Goal: Entertainment & Leisure: Browse casually

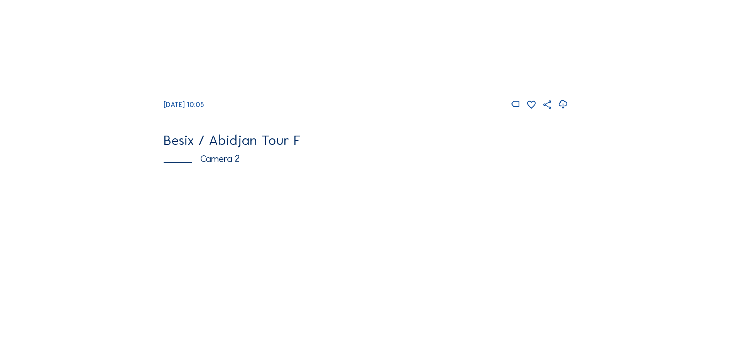
scroll to position [248, 0]
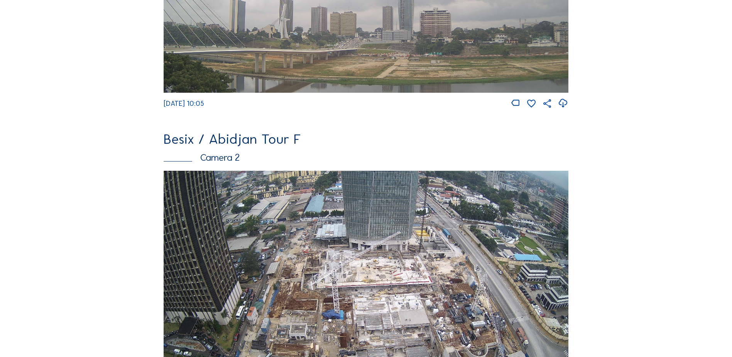
click at [225, 237] on img at bounding box center [366, 285] width 405 height 228
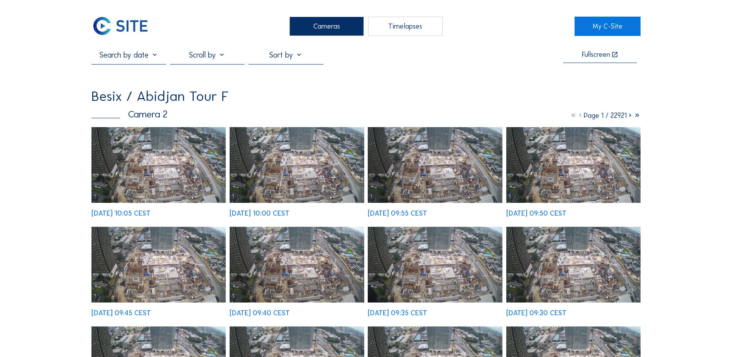
click at [134, 150] on img at bounding box center [159, 165] width 134 height 76
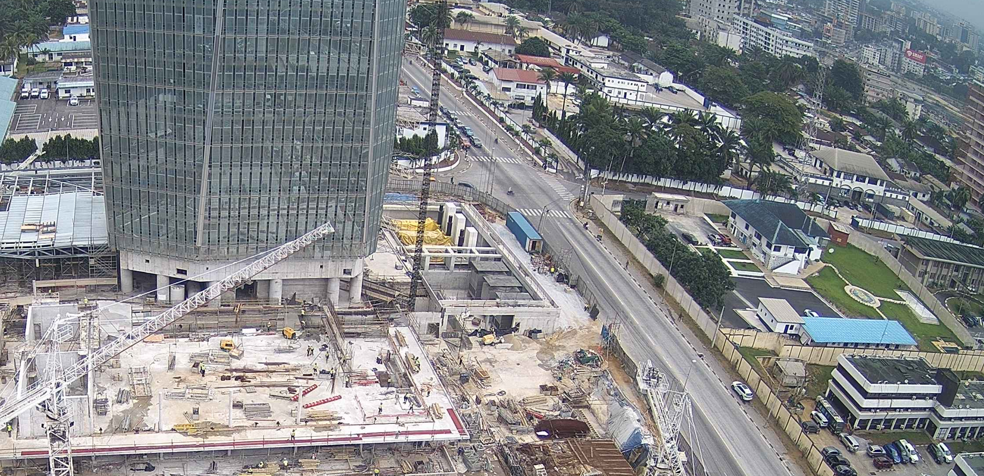
click at [501, 169] on img at bounding box center [492, 238] width 676 height 381
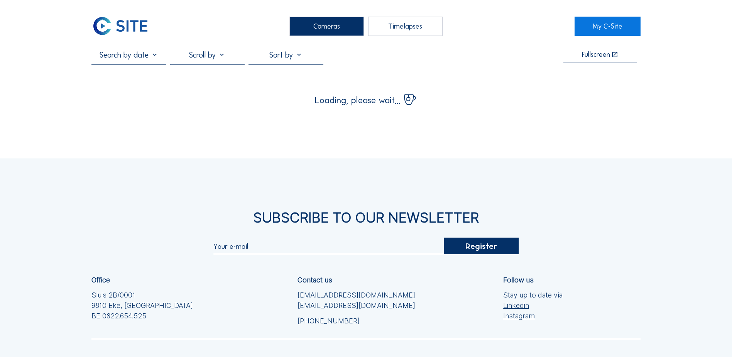
click at [24, 130] on div "Cameras Timelapses My C-Site Fullscreen Loading, please wait... Subscribe to ou…" at bounding box center [366, 220] width 732 height 441
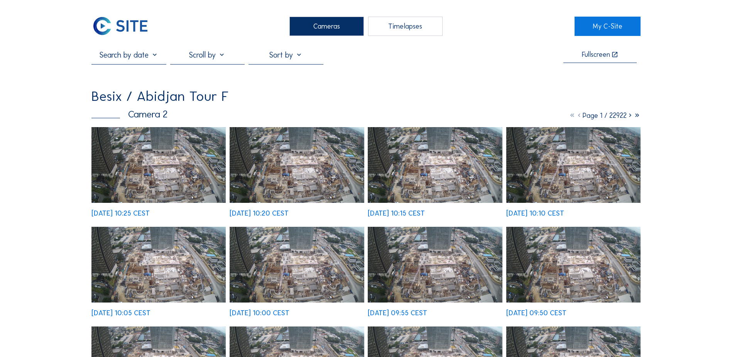
click at [201, 165] on img at bounding box center [159, 165] width 134 height 76
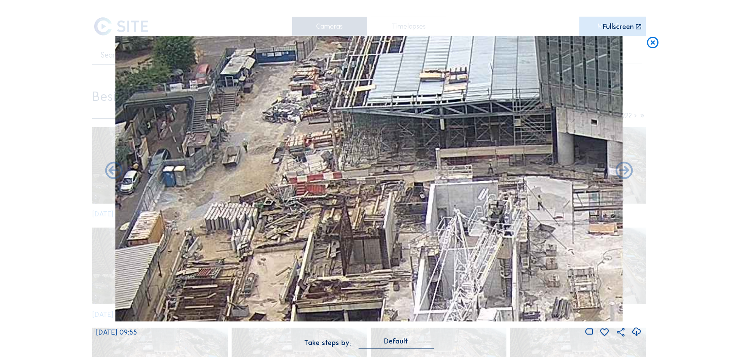
drag, startPoint x: 277, startPoint y: 267, endPoint x: 295, endPoint y: 114, distance: 154.3
click at [295, 122] on img at bounding box center [368, 178] width 507 height 285
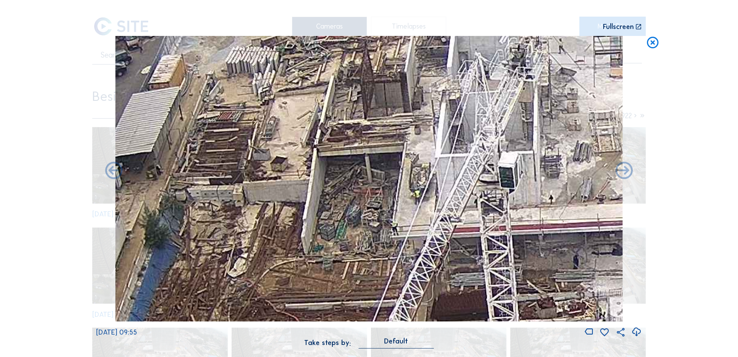
drag, startPoint x: 271, startPoint y: 256, endPoint x: 273, endPoint y: 210, distance: 45.6
click at [280, 128] on img at bounding box center [368, 178] width 507 height 285
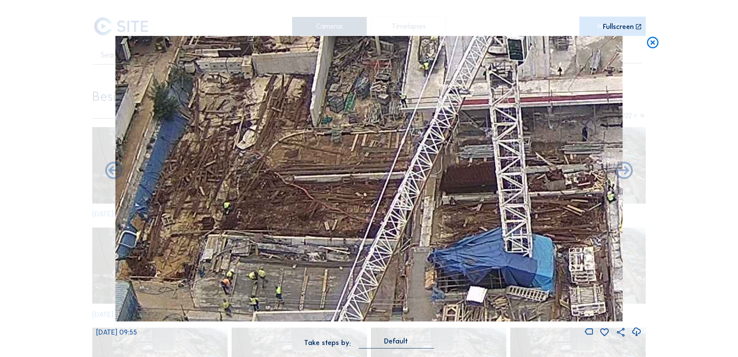
drag, startPoint x: 280, startPoint y: 220, endPoint x: 304, endPoint y: 68, distance: 154.9
click at [300, 78] on img at bounding box center [368, 178] width 507 height 285
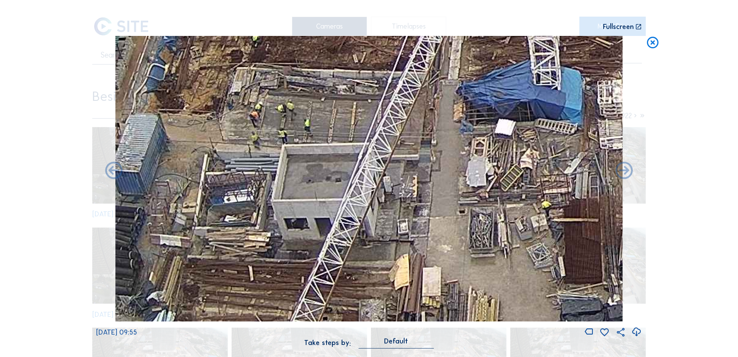
drag, startPoint x: 282, startPoint y: 142, endPoint x: 296, endPoint y: 58, distance: 85.4
click at [295, 68] on img at bounding box center [368, 178] width 507 height 285
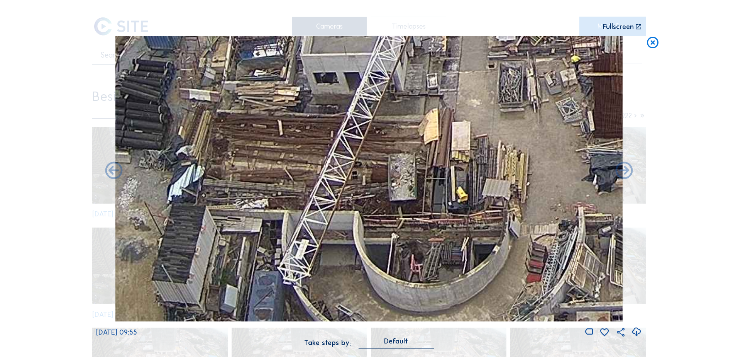
drag, startPoint x: 285, startPoint y: 244, endPoint x: 318, endPoint y: 64, distance: 182.9
click at [320, 61] on img at bounding box center [368, 178] width 507 height 285
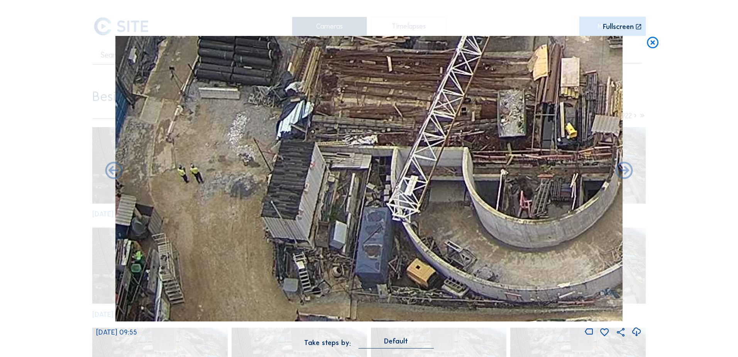
drag, startPoint x: 257, startPoint y: 232, endPoint x: 271, endPoint y: 295, distance: 64.8
click at [271, 295] on img at bounding box center [368, 178] width 507 height 285
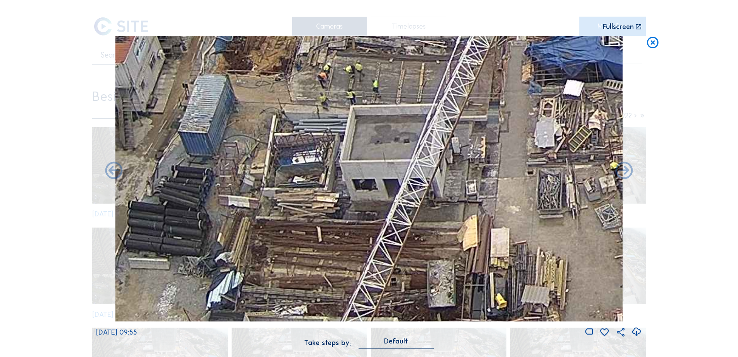
drag, startPoint x: 327, startPoint y: 162, endPoint x: 302, endPoint y: 311, distance: 150.8
click at [302, 311] on img at bounding box center [368, 178] width 507 height 285
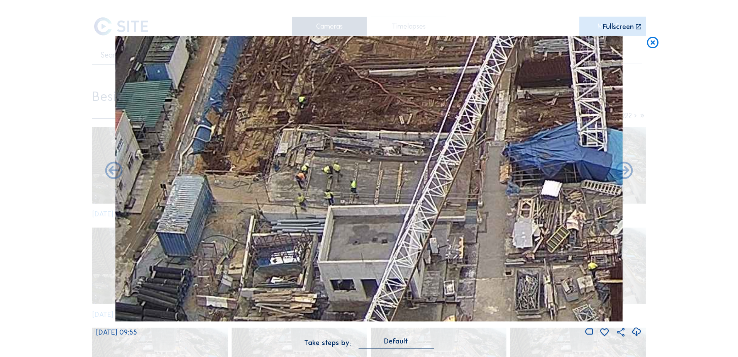
drag, startPoint x: 328, startPoint y: 149, endPoint x: 286, endPoint y: 268, distance: 126.4
click at [286, 268] on img at bounding box center [368, 178] width 507 height 285
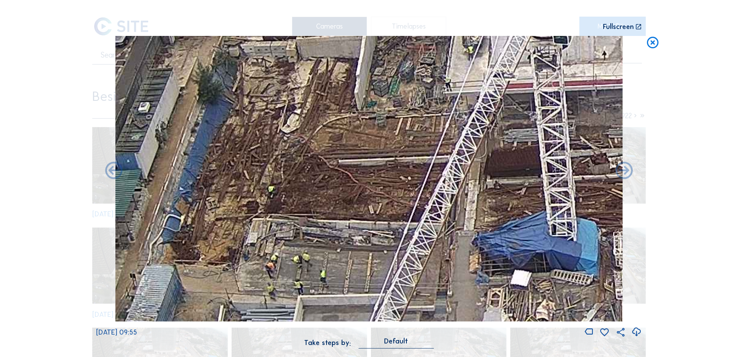
drag, startPoint x: 313, startPoint y: 89, endPoint x: 285, endPoint y: 186, distance: 100.7
click at [281, 263] on img at bounding box center [368, 178] width 507 height 285
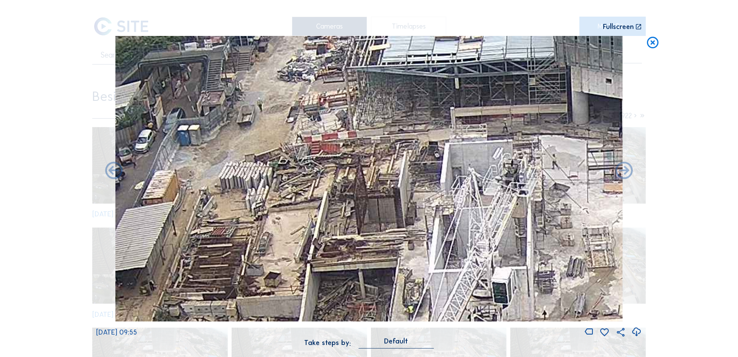
drag, startPoint x: 304, startPoint y: 86, endPoint x: 236, endPoint y: 269, distance: 194.4
click at [234, 278] on img at bounding box center [368, 178] width 507 height 285
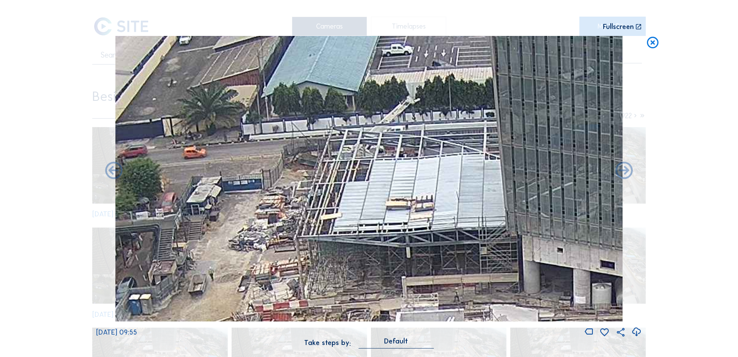
drag, startPoint x: 236, startPoint y: 224, endPoint x: 229, endPoint y: 238, distance: 15.7
click at [229, 242] on img at bounding box center [368, 178] width 507 height 285
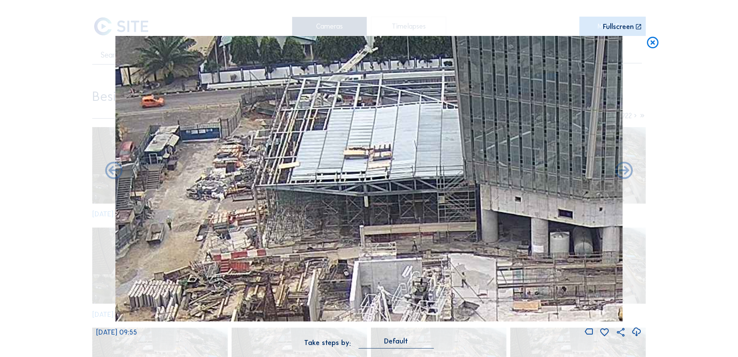
drag, startPoint x: 413, startPoint y: 269, endPoint x: 366, endPoint y: 181, distance: 99.8
click at [367, 181] on img at bounding box center [368, 178] width 507 height 285
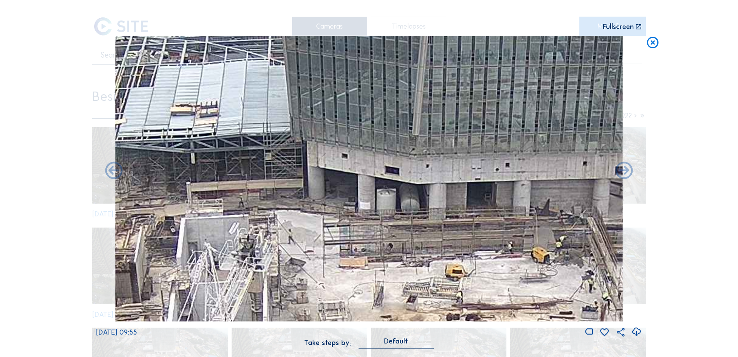
drag, startPoint x: 510, startPoint y: 254, endPoint x: 308, endPoint y: 215, distance: 206.4
click at [217, 205] on img at bounding box center [368, 178] width 507 height 285
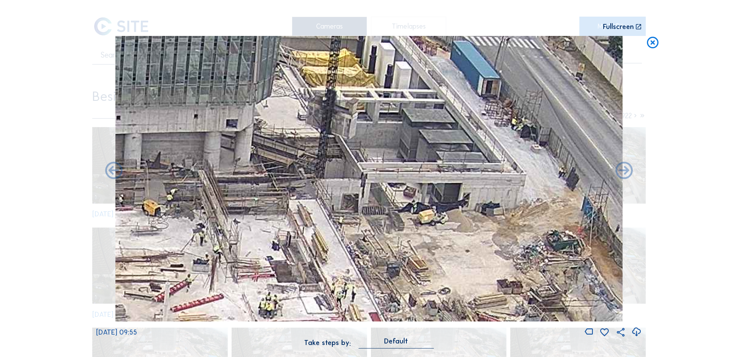
drag, startPoint x: 506, startPoint y: 230, endPoint x: 245, endPoint y: 210, distance: 261.8
click at [245, 210] on img at bounding box center [368, 178] width 507 height 285
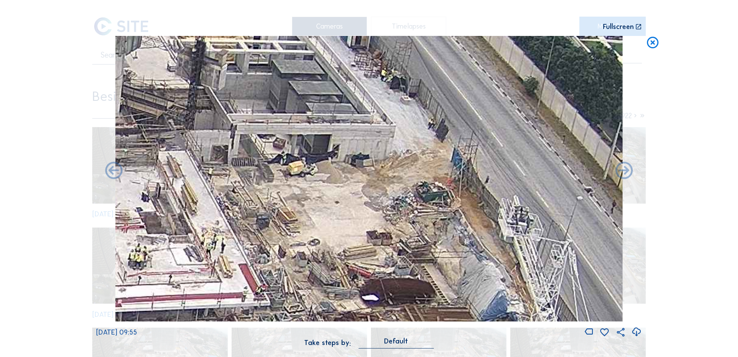
drag, startPoint x: 432, startPoint y: 203, endPoint x: 306, endPoint y: 154, distance: 134.7
click at [306, 154] on img at bounding box center [368, 178] width 507 height 285
drag, startPoint x: 230, startPoint y: 204, endPoint x: 519, endPoint y: 175, distance: 290.7
click at [519, 175] on img at bounding box center [368, 178] width 507 height 285
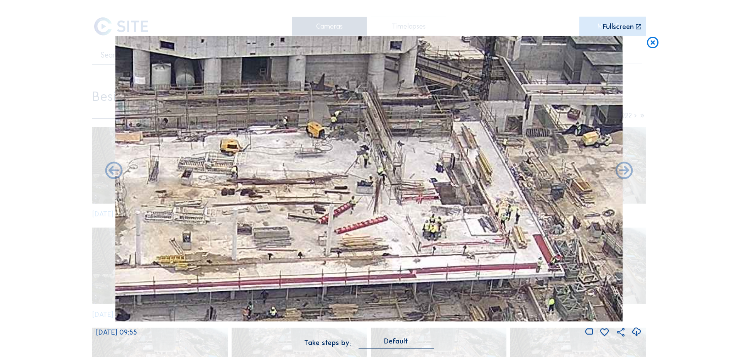
drag, startPoint x: 220, startPoint y: 182, endPoint x: 438, endPoint y: 191, distance: 218.0
click at [432, 191] on img at bounding box center [368, 178] width 507 height 285
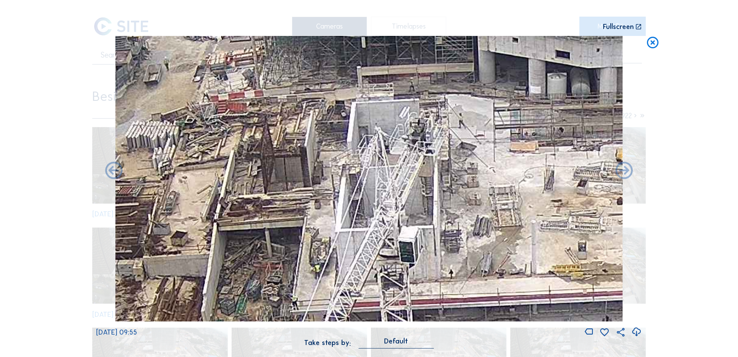
drag, startPoint x: 319, startPoint y: 170, endPoint x: 402, endPoint y: 170, distance: 82.2
click at [440, 170] on img at bounding box center [368, 178] width 507 height 285
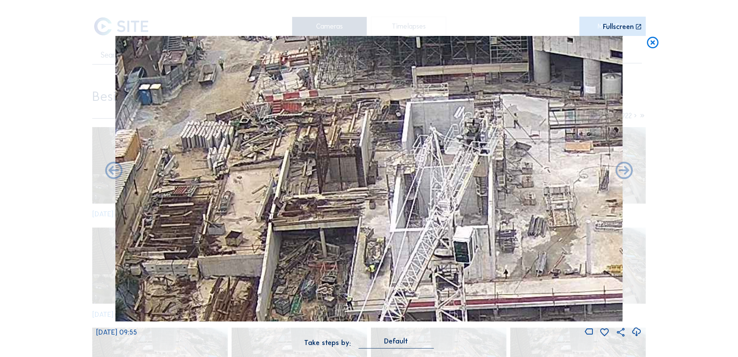
drag, startPoint x: 267, startPoint y: 169, endPoint x: 428, endPoint y: 172, distance: 161.0
click at [428, 172] on img at bounding box center [368, 178] width 507 height 285
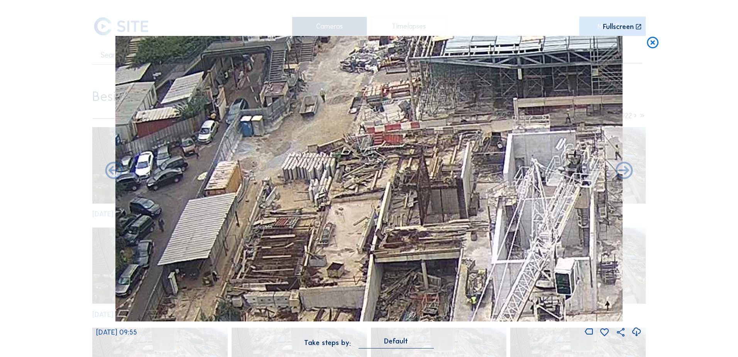
drag, startPoint x: 381, startPoint y: 235, endPoint x: 320, endPoint y: 266, distance: 68.7
click at [320, 266] on img at bounding box center [368, 178] width 507 height 285
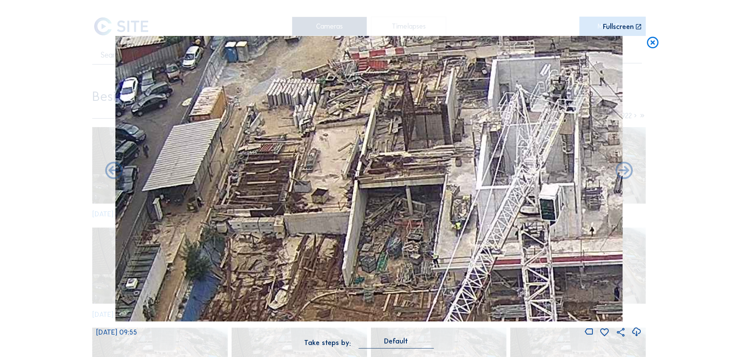
drag, startPoint x: 312, startPoint y: 262, endPoint x: 273, endPoint y: 89, distance: 177.5
click at [277, 99] on img at bounding box center [368, 178] width 507 height 285
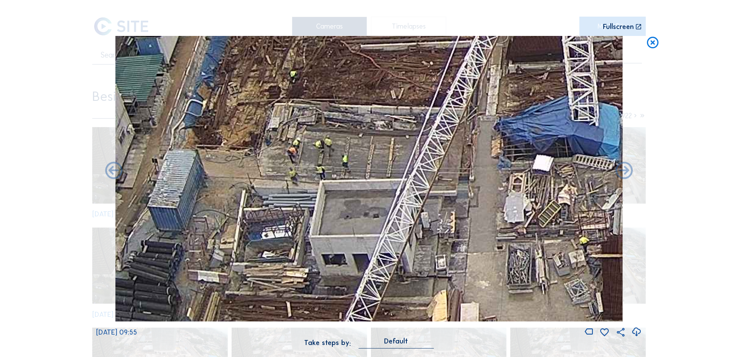
drag, startPoint x: 275, startPoint y: 229, endPoint x: 340, endPoint y: 73, distance: 169.8
click at [337, 80] on img at bounding box center [368, 178] width 507 height 285
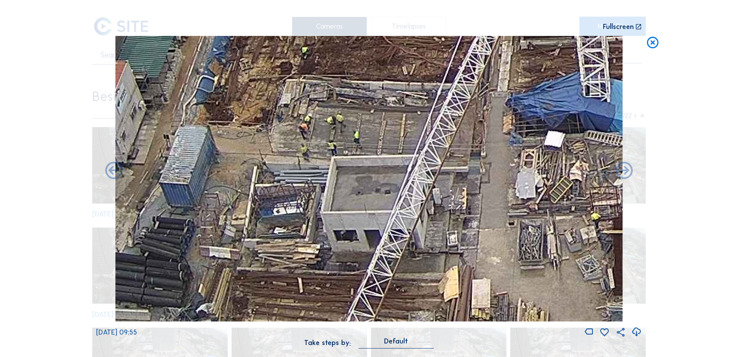
drag, startPoint x: 327, startPoint y: 139, endPoint x: 325, endPoint y: 122, distance: 16.7
click at [327, 130] on img at bounding box center [368, 178] width 507 height 285
